Goal: Find specific page/section: Find specific page/section

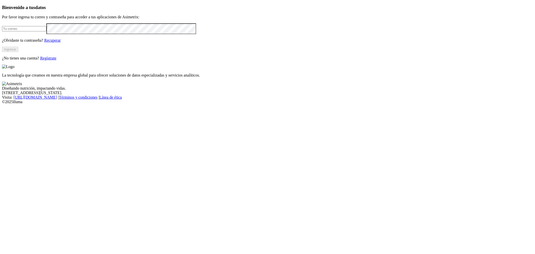
click at [46, 31] on input "email" at bounding box center [24, 28] width 44 height 5
type input "[PERSON_NAME][EMAIL_ADDRESS][PERSON_NAME][DOMAIN_NAME]"
click at [18, 52] on button "Ingresar" at bounding box center [10, 49] width 16 height 5
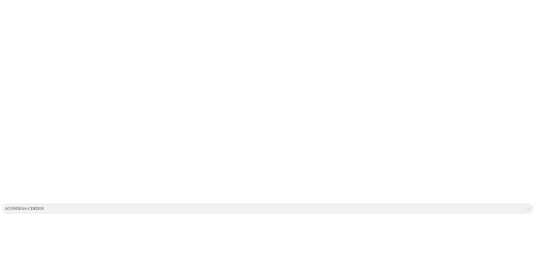
click at [460, 205] on div "ACONDESA-CERDOS" at bounding box center [262, 209] width 521 height 8
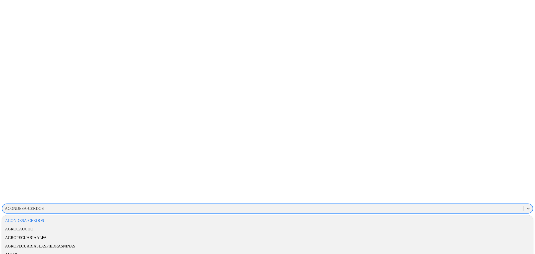
click at [465, 250] on div "ALIAR" at bounding box center [267, 254] width 531 height 9
